Goal: Task Accomplishment & Management: Manage account settings

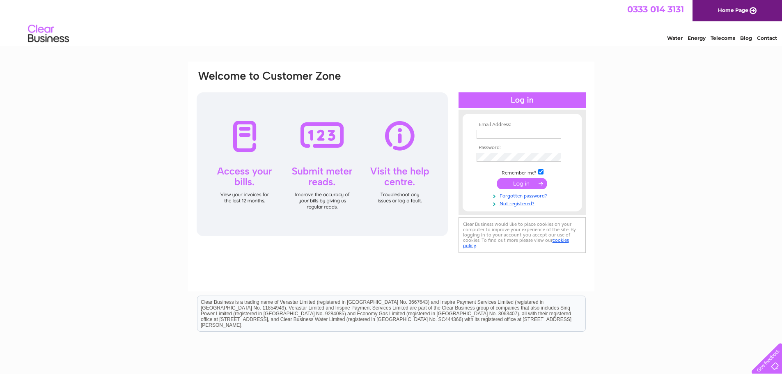
type input "[EMAIL_ADDRESS][DOMAIN_NAME]"
click at [529, 183] on input "submit" at bounding box center [522, 183] width 50 height 11
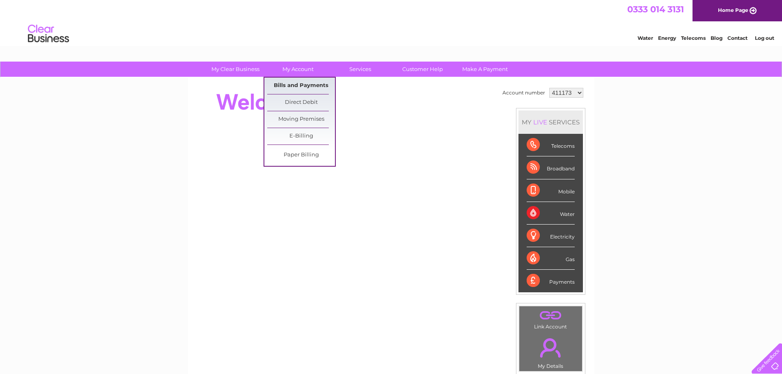
click at [299, 84] on link "Bills and Payments" at bounding box center [301, 86] width 68 height 16
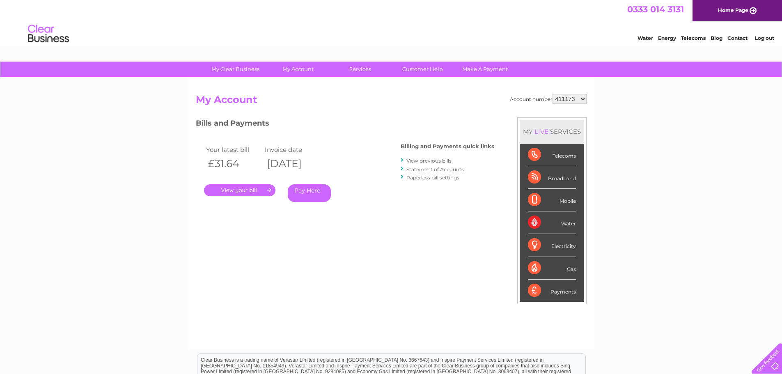
click at [246, 193] on link "." at bounding box center [239, 190] width 71 height 12
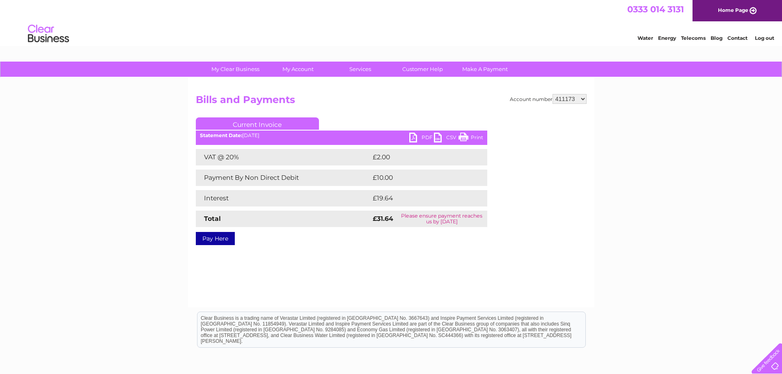
click at [415, 137] on link "PDF" at bounding box center [421, 139] width 25 height 12
click at [583, 97] on select "411173 1070492 1070494" at bounding box center [570, 99] width 34 height 10
select select "1070492"
click at [553, 94] on select "411173 1070492 1070494" at bounding box center [570, 99] width 34 height 10
click at [414, 138] on link "PDF" at bounding box center [421, 139] width 25 height 12
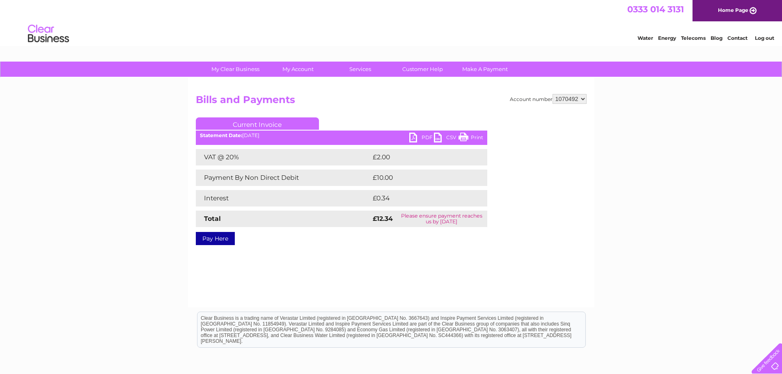
click at [582, 97] on select "411173 1070492 1070494" at bounding box center [570, 99] width 34 height 10
select select "1070494"
click at [553, 94] on select "411173 1070492 1070494" at bounding box center [570, 99] width 34 height 10
click at [422, 136] on link "PDF" at bounding box center [421, 139] width 25 height 12
